Goal: Information Seeking & Learning: Learn about a topic

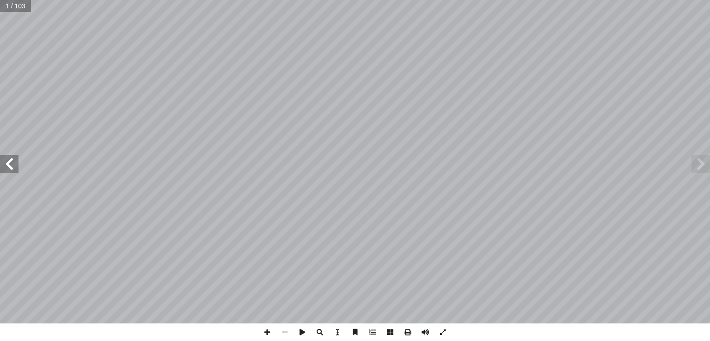
click at [10, 171] on span at bounding box center [9, 164] width 18 height 18
click at [10, 161] on span at bounding box center [9, 164] width 18 height 18
click at [11, 164] on span at bounding box center [9, 164] width 18 height 18
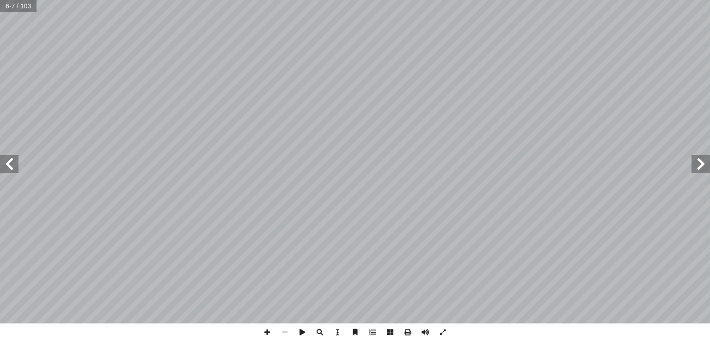
click at [700, 165] on span at bounding box center [700, 164] width 18 height 18
click at [267, 331] on span at bounding box center [267, 333] width 18 height 18
click at [10, 168] on span at bounding box center [9, 164] width 18 height 18
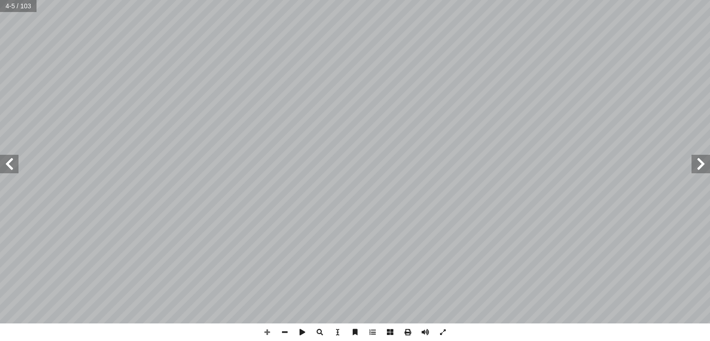
click at [10, 168] on span at bounding box center [9, 164] width 18 height 18
click at [11, 165] on span at bounding box center [9, 164] width 18 height 18
